Goal: Check status: Check status

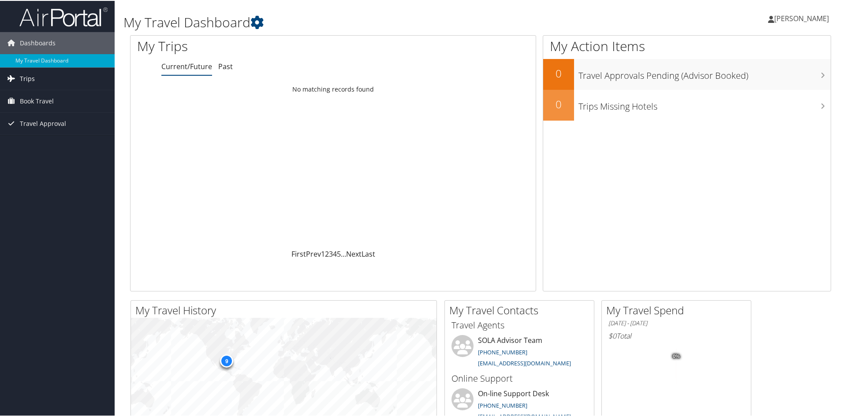
click at [24, 76] on span "Trips" at bounding box center [27, 78] width 15 height 22
click at [33, 93] on link "Current/Future Trips" at bounding box center [57, 95] width 115 height 13
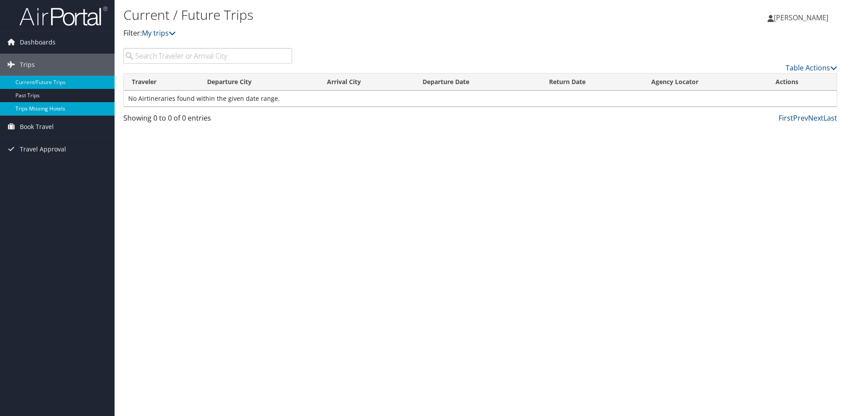
click at [50, 113] on link "Trips Missing Hotels" at bounding box center [57, 108] width 115 height 13
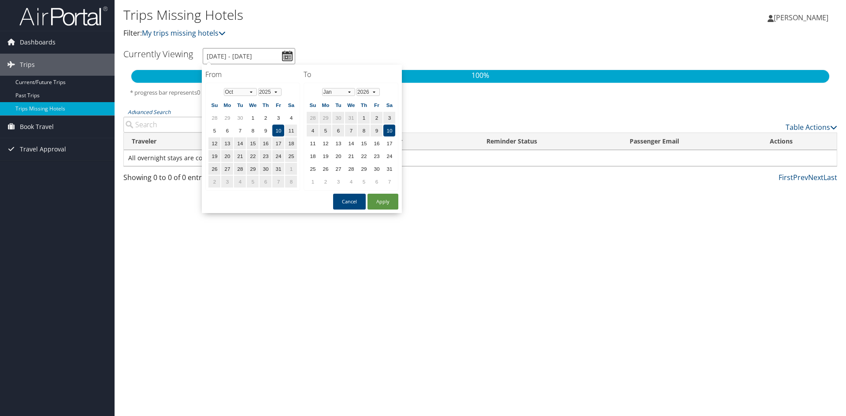
click at [285, 56] on input "[DATE] - [DATE]" at bounding box center [249, 56] width 93 height 16
click at [348, 94] on select "Jan Feb Mar Apr May Jun Jul Aug Sep Oct Nov Dec" at bounding box center [338, 92] width 33 height 8
click at [390, 141] on td "14" at bounding box center [389, 144] width 12 height 12
click at [389, 203] on button "Apply" at bounding box center [383, 202] width 31 height 16
type input "10/10/2025 - 3/14/2026"
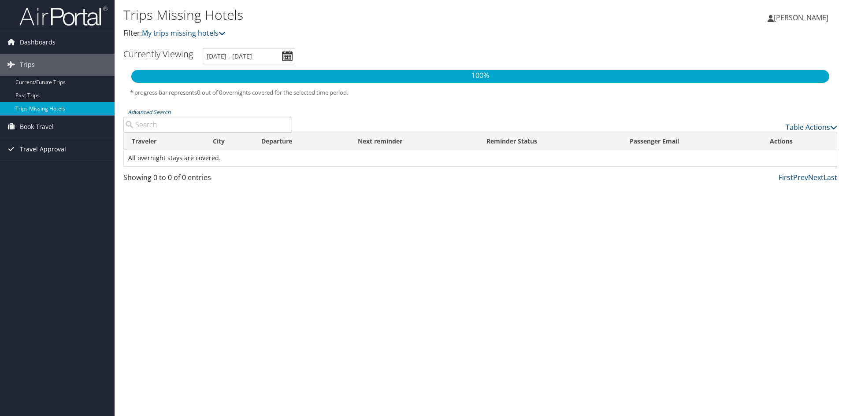
click at [45, 149] on span "Travel Approval" at bounding box center [43, 149] width 46 height 22
click at [44, 164] on link "Pending Trip Approvals" at bounding box center [57, 166] width 115 height 13
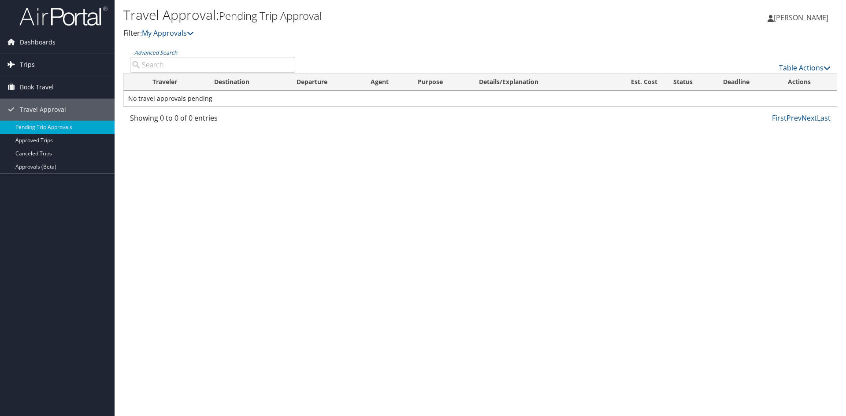
click at [33, 63] on span "Trips" at bounding box center [27, 65] width 15 height 22
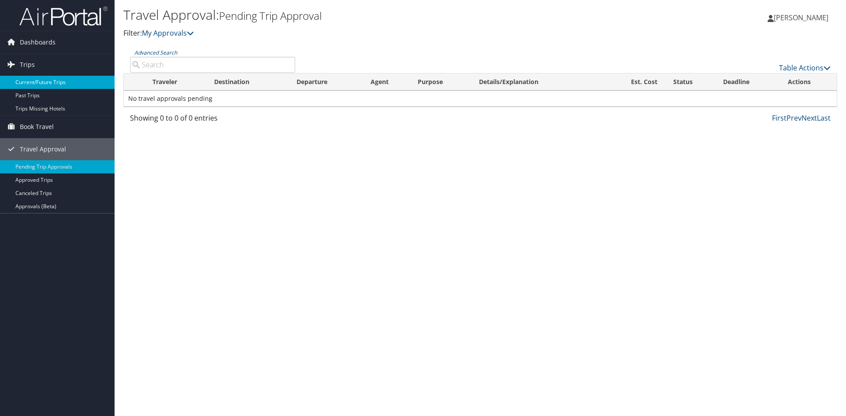
click at [40, 83] on link "Current/Future Trips" at bounding box center [57, 82] width 115 height 13
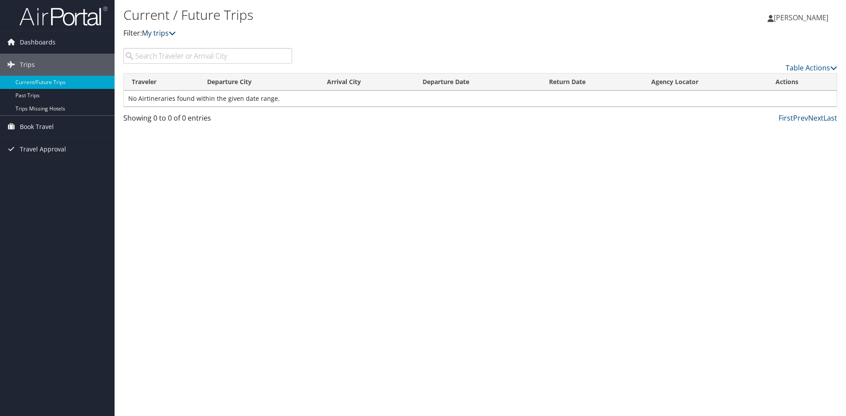
click at [163, 32] on link "My trips" at bounding box center [159, 33] width 34 height 10
click at [815, 68] on link "Table Actions" at bounding box center [812, 68] width 52 height 10
click at [815, 67] on div at bounding box center [423, 208] width 846 height 416
click at [165, 33] on link "My trips" at bounding box center [159, 33] width 34 height 10
click at [192, 56] on input "search" at bounding box center [207, 56] width 169 height 16
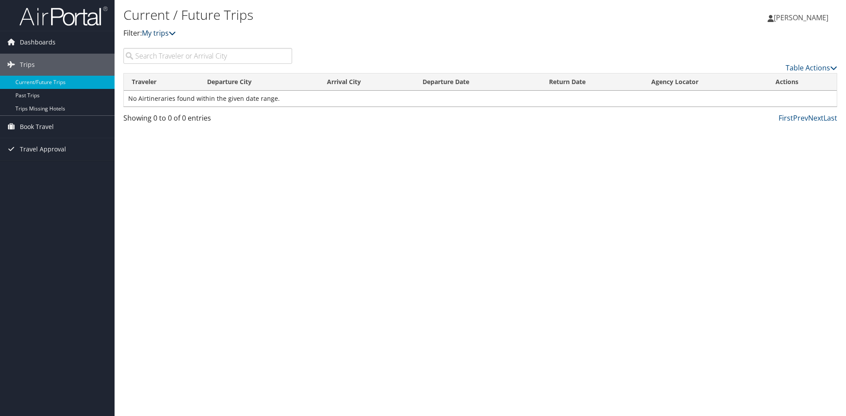
click at [176, 33] on icon at bounding box center [172, 33] width 7 height 7
click at [433, 223] on div "Current / Future Trips Filter: My trips Amanda Mayeux Amanda Mayeux My Settings…" at bounding box center [481, 208] width 732 height 416
click at [160, 35] on link "My trips" at bounding box center [159, 33] width 34 height 10
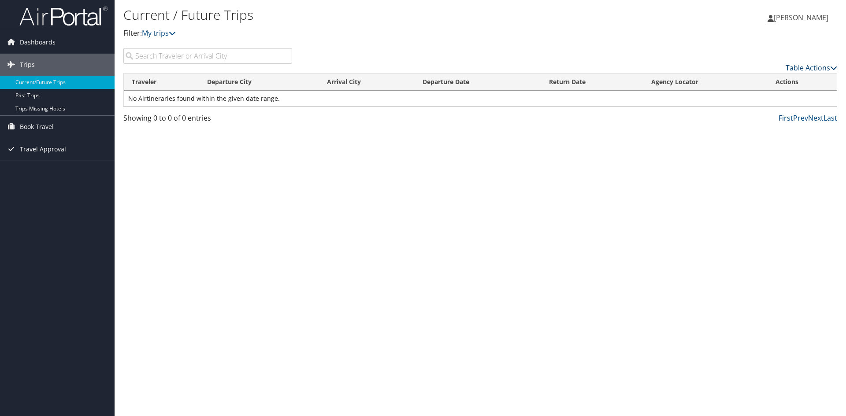
click at [815, 66] on link "Table Actions" at bounding box center [812, 68] width 52 height 10
click at [815, 65] on div at bounding box center [423, 208] width 846 height 416
click at [818, 117] on link "Next" at bounding box center [815, 118] width 15 height 10
click at [31, 47] on span "Dashboards" at bounding box center [38, 42] width 36 height 22
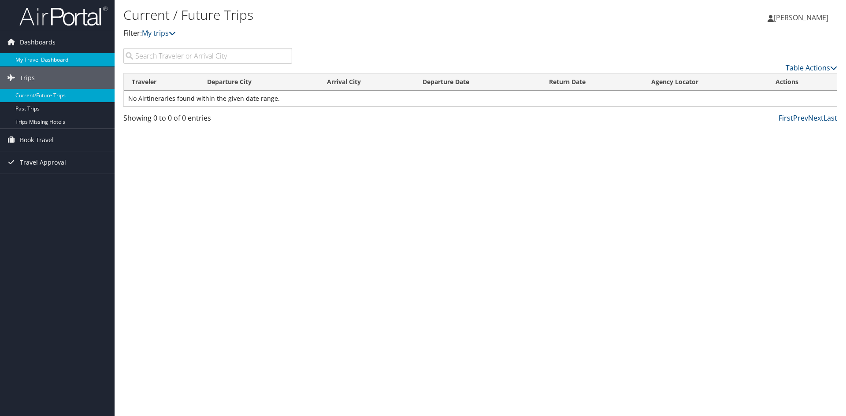
click at [34, 59] on link "My Travel Dashboard" at bounding box center [57, 59] width 115 height 13
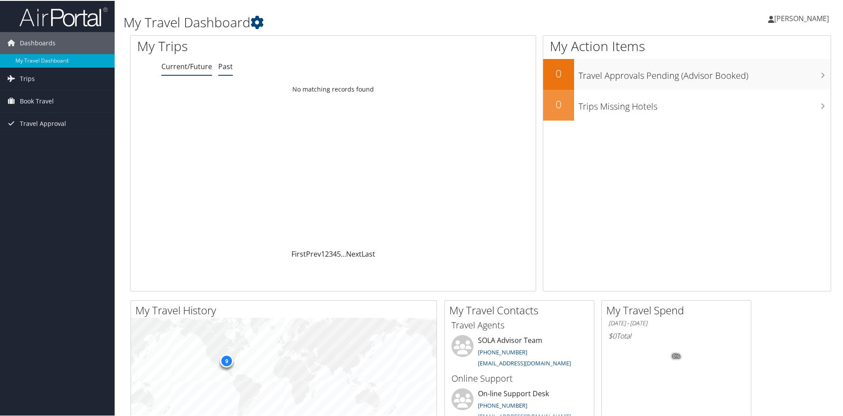
click at [227, 64] on link "Past" at bounding box center [225, 66] width 15 height 10
click at [187, 65] on link "Current/Future" at bounding box center [186, 66] width 51 height 10
